Goal: Find specific page/section: Find specific page/section

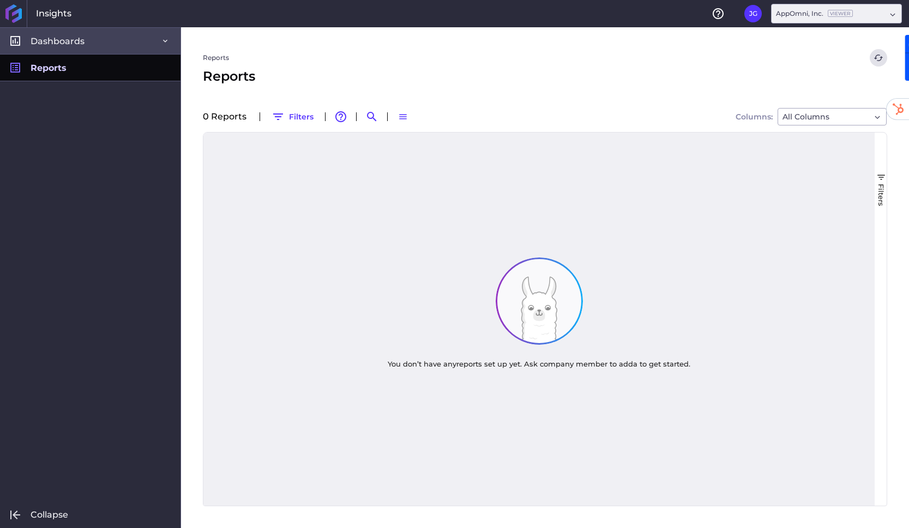
click at [163, 46] on div at bounding box center [165, 40] width 13 height 13
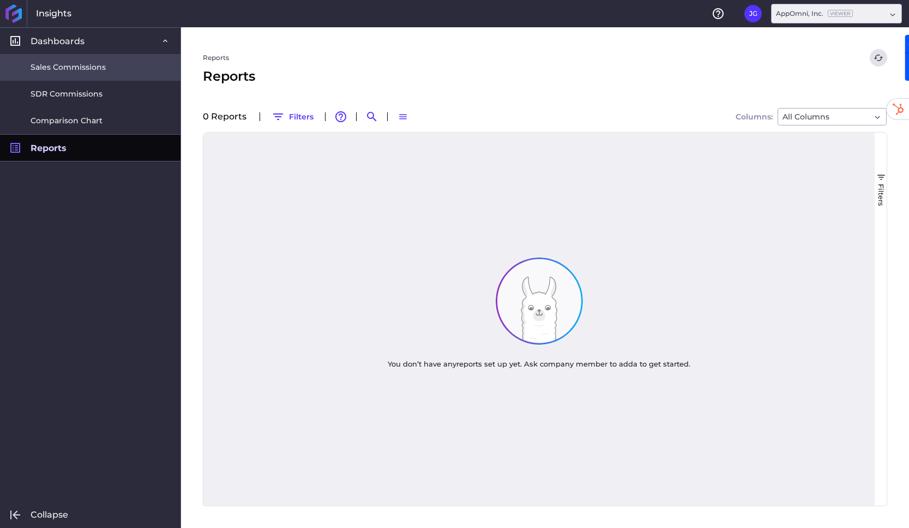
click at [104, 65] on span "Sales Commissions" at bounding box center [68, 67] width 75 height 11
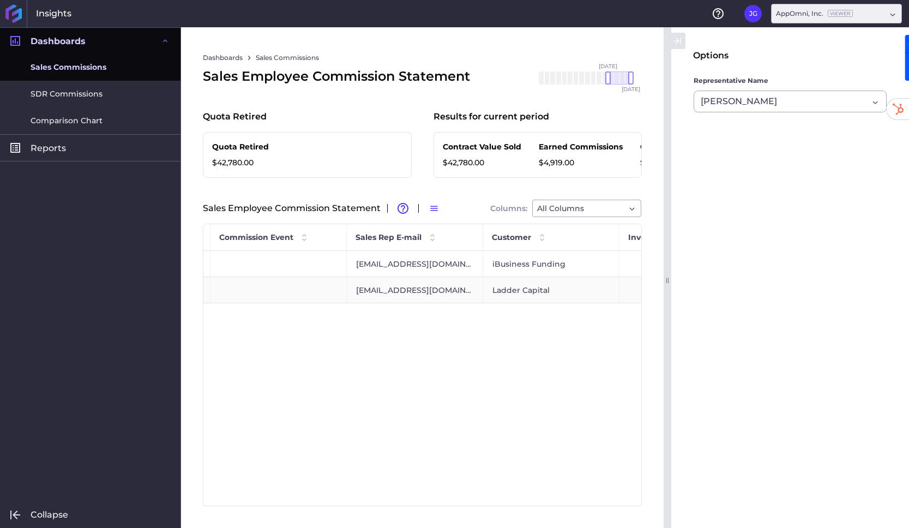
scroll to position [0, 297]
